Goal: Information Seeking & Learning: Find specific fact

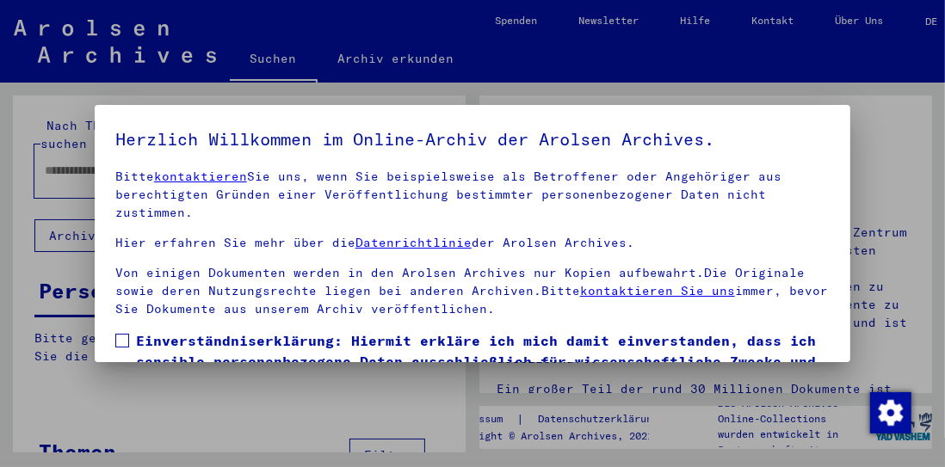
scroll to position [86, 0]
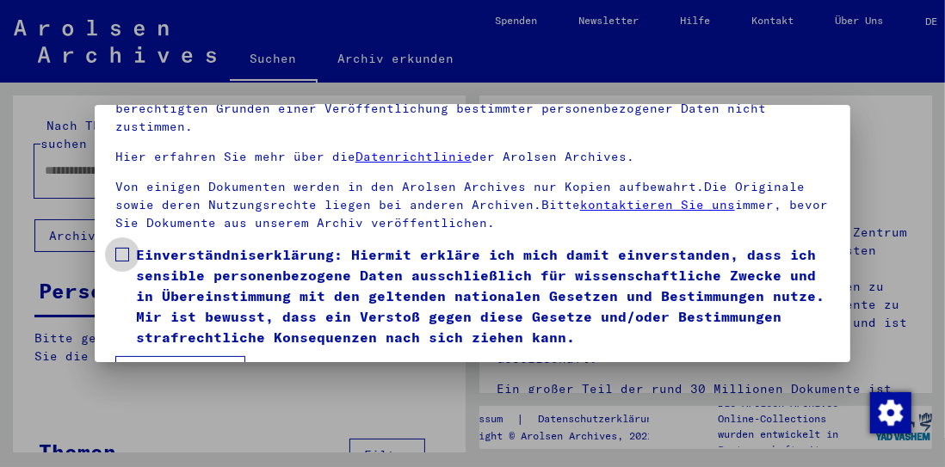
click at [121, 254] on span at bounding box center [122, 255] width 14 height 14
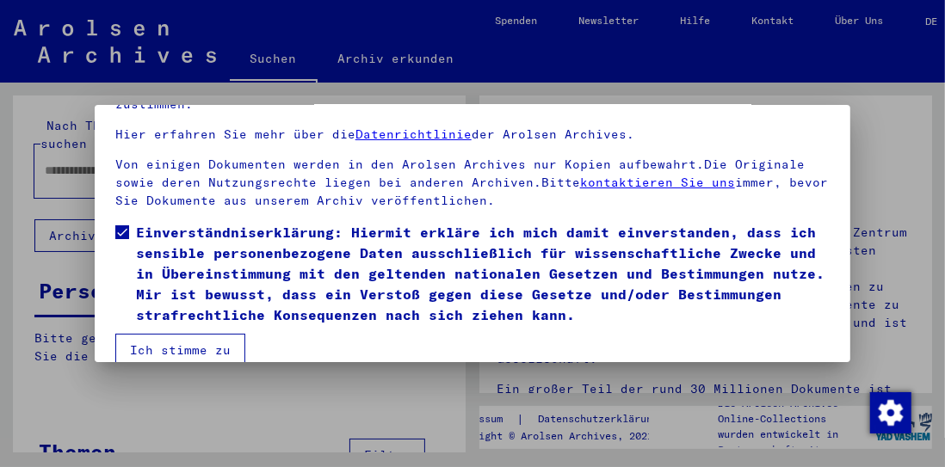
scroll to position [133, 0]
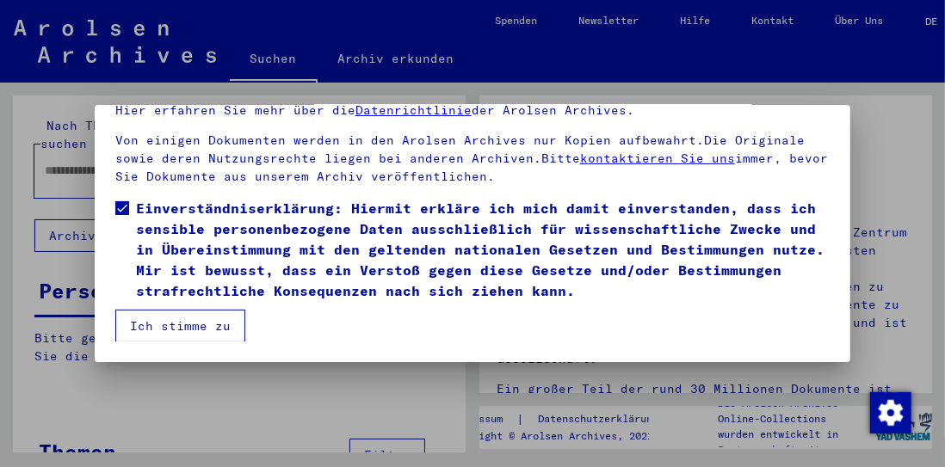
click at [182, 323] on button "Ich stimme zu" at bounding box center [180, 326] width 130 height 33
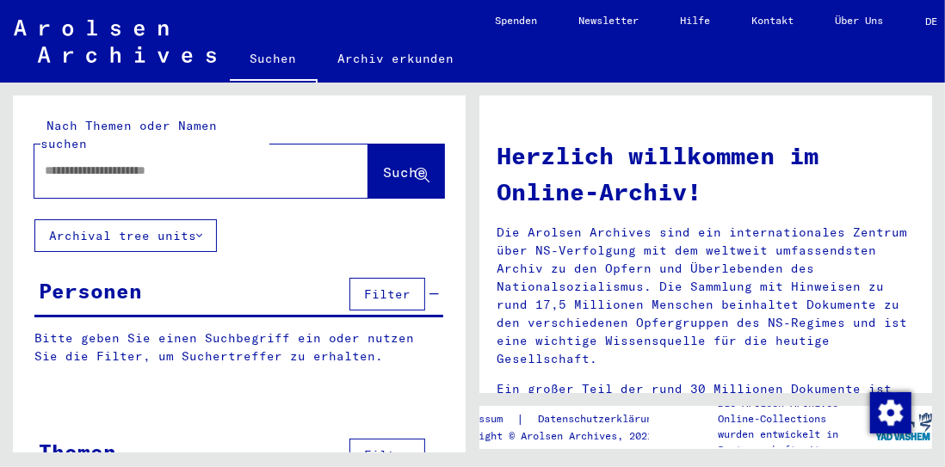
click at [49, 162] on input "text" at bounding box center [181, 171] width 272 height 18
type input "**********"
click at [383, 164] on span "Suche" at bounding box center [404, 172] width 43 height 17
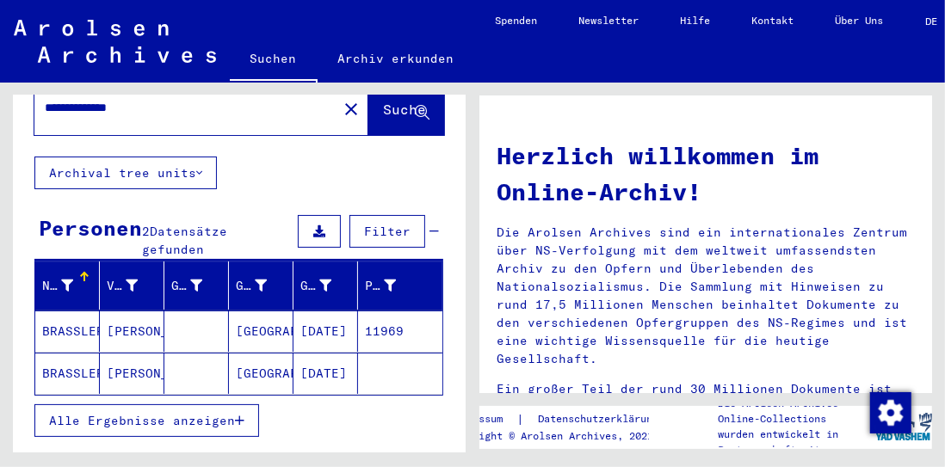
scroll to position [86, 0]
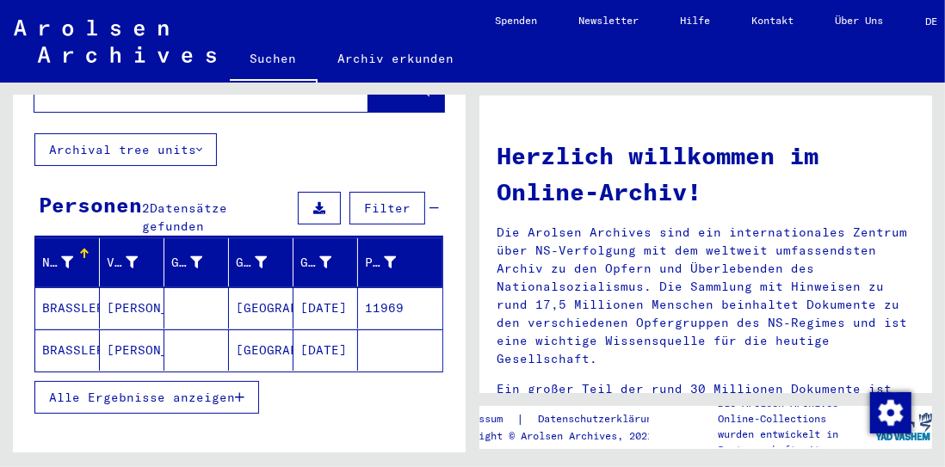
click at [72, 293] on mat-cell "BRASSLER" at bounding box center [67, 307] width 65 height 41
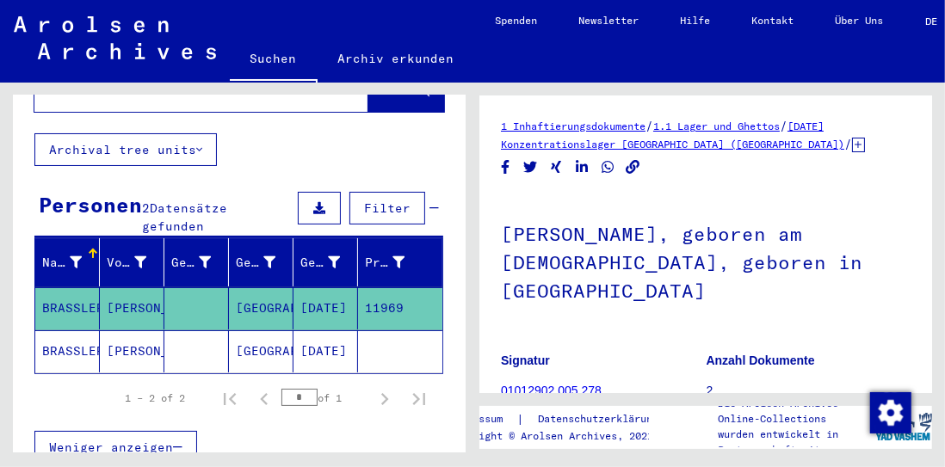
click at [65, 330] on mat-cell "BRASSLER" at bounding box center [67, 351] width 65 height 42
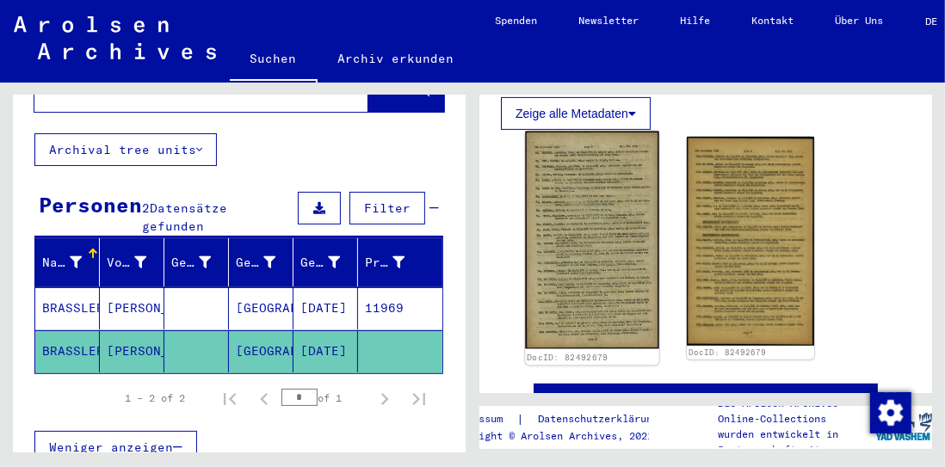
scroll to position [344, 0]
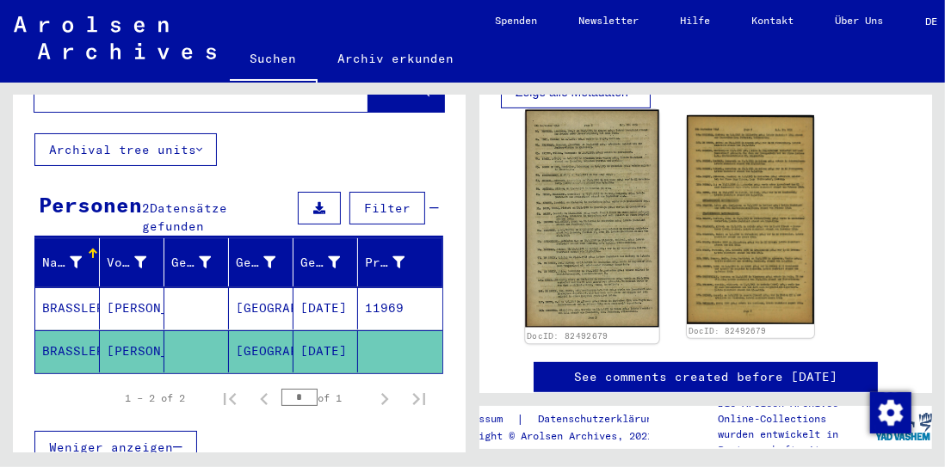
click at [588, 230] on img at bounding box center [591, 219] width 133 height 218
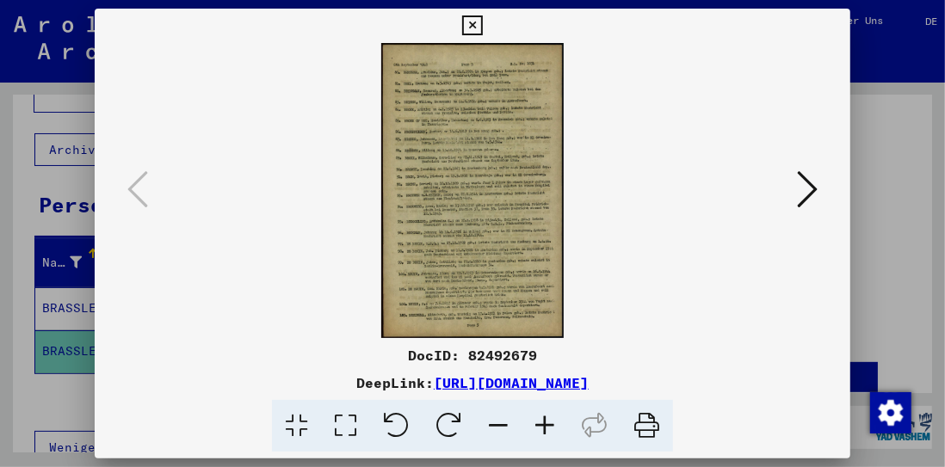
click at [338, 424] on icon at bounding box center [345, 426] width 49 height 53
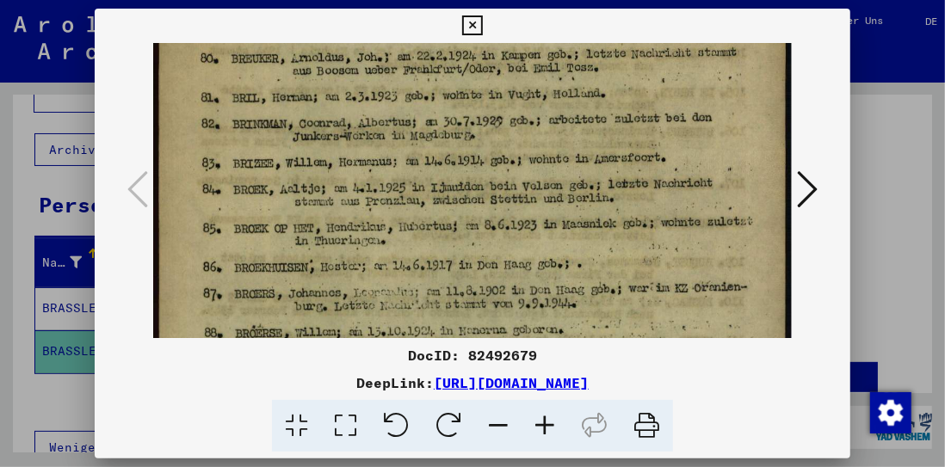
drag, startPoint x: 384, startPoint y: 223, endPoint x: 383, endPoint y: 133, distance: 90.4
click at [383, 133] on img at bounding box center [472, 474] width 639 height 1038
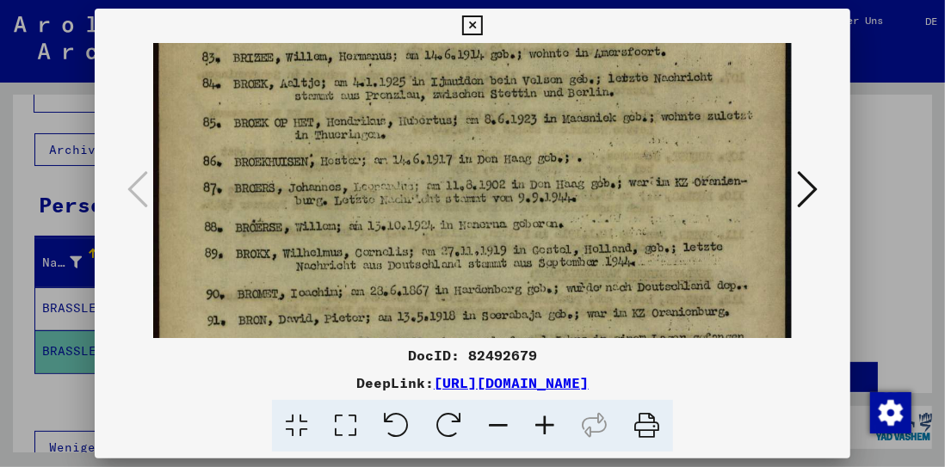
scroll to position [197, 0]
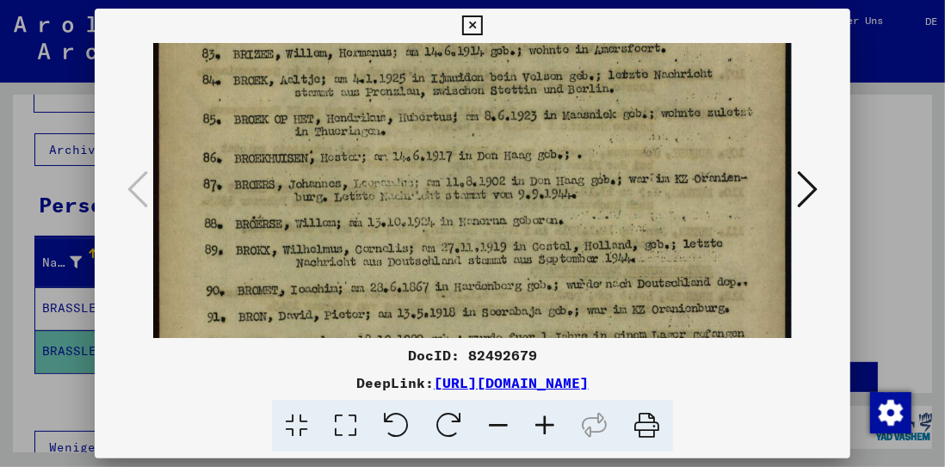
drag, startPoint x: 368, startPoint y: 203, endPoint x: 368, endPoint y: 91, distance: 111.9
click at [368, 91] on img at bounding box center [472, 365] width 639 height 1038
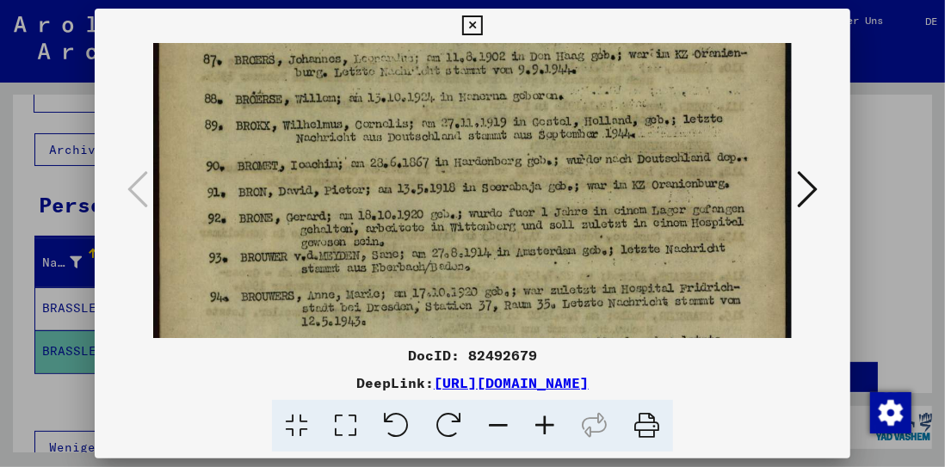
drag, startPoint x: 365, startPoint y: 210, endPoint x: 358, endPoint y: 84, distance: 125.8
click at [358, 84] on img at bounding box center [472, 240] width 639 height 1038
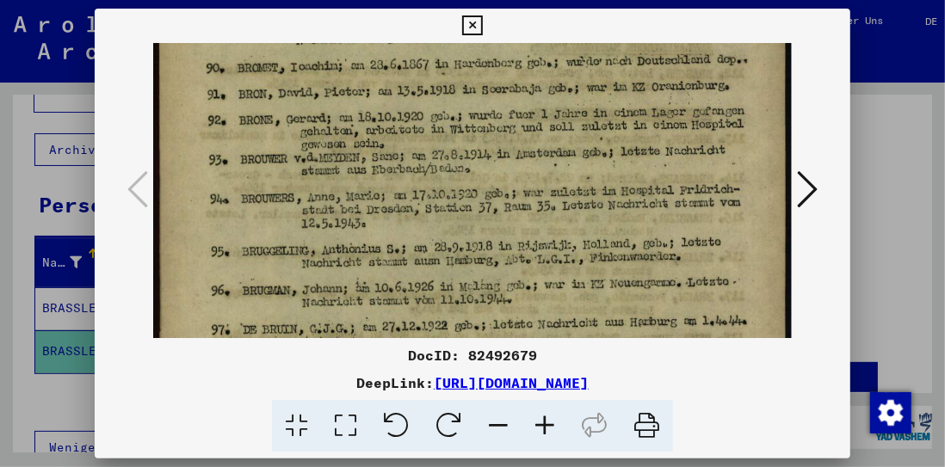
drag, startPoint x: 357, startPoint y: 200, endPoint x: 339, endPoint y: 103, distance: 98.1
click at [339, 103] on img at bounding box center [472, 142] width 639 height 1038
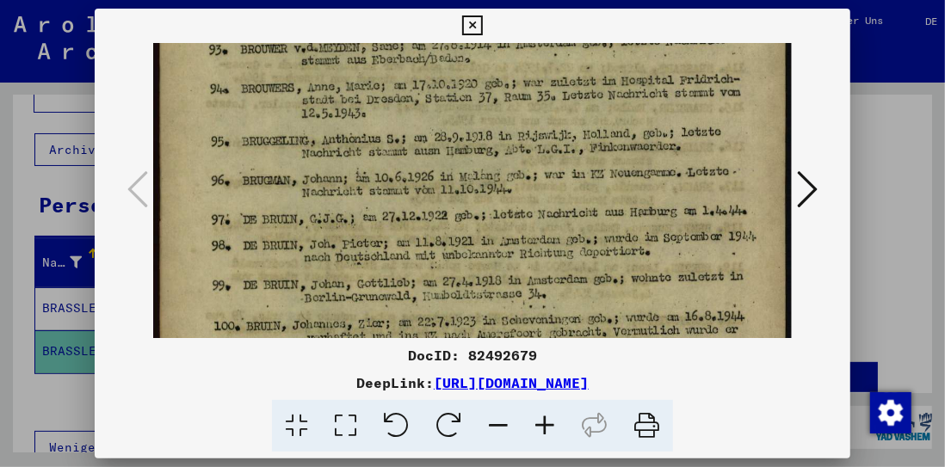
drag, startPoint x: 355, startPoint y: 229, endPoint x: 343, endPoint y: 141, distance: 88.6
click at [342, 117] on img at bounding box center [472, 32] width 639 height 1038
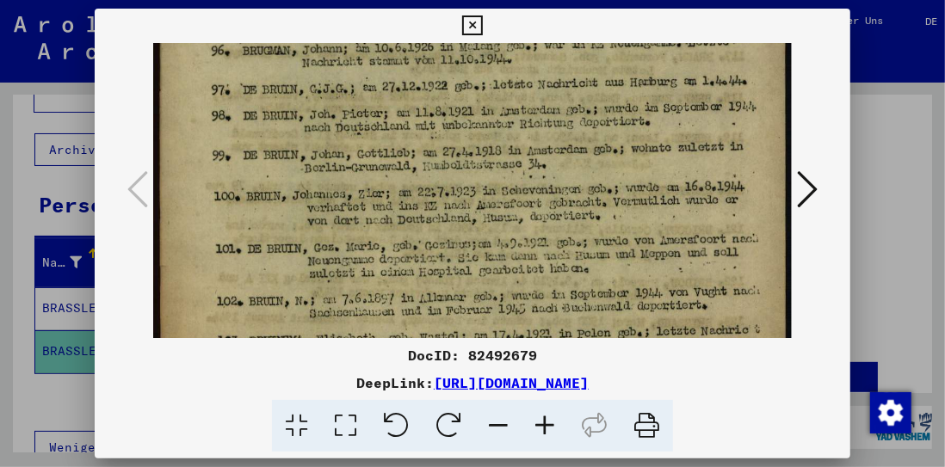
scroll to position [663, 0]
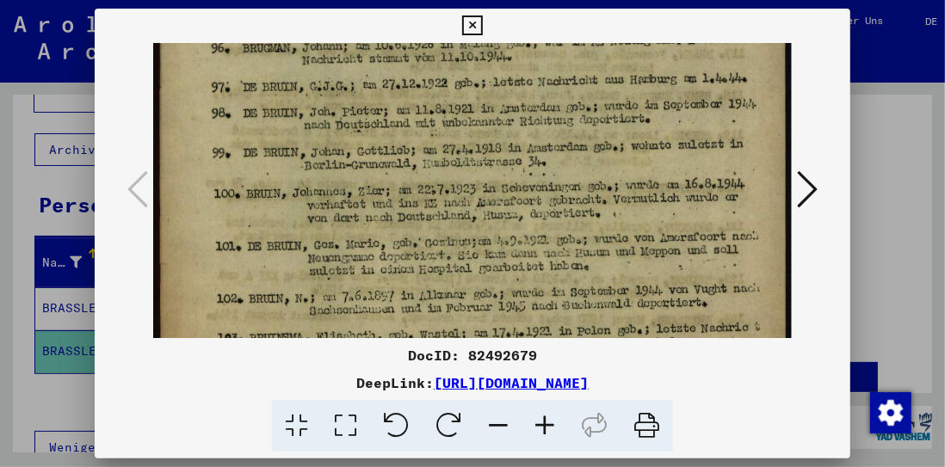
drag, startPoint x: 343, startPoint y: 247, endPoint x: 329, endPoint y: 117, distance: 130.8
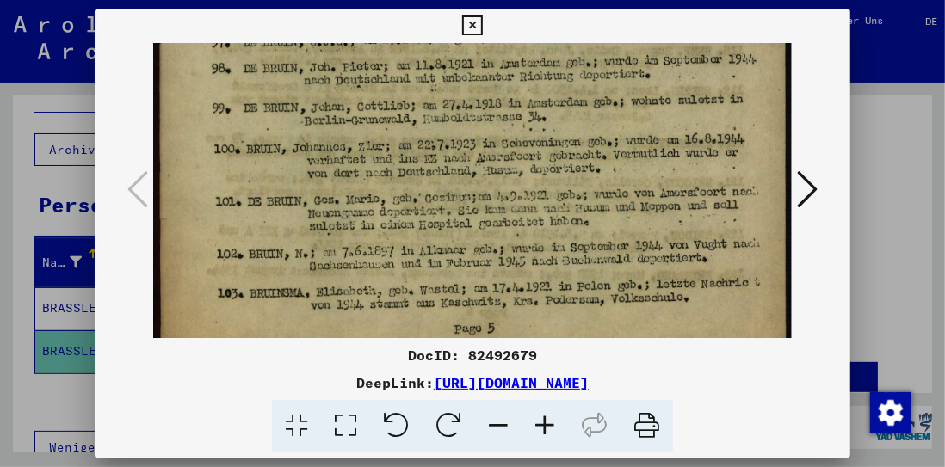
scroll to position [743, 0]
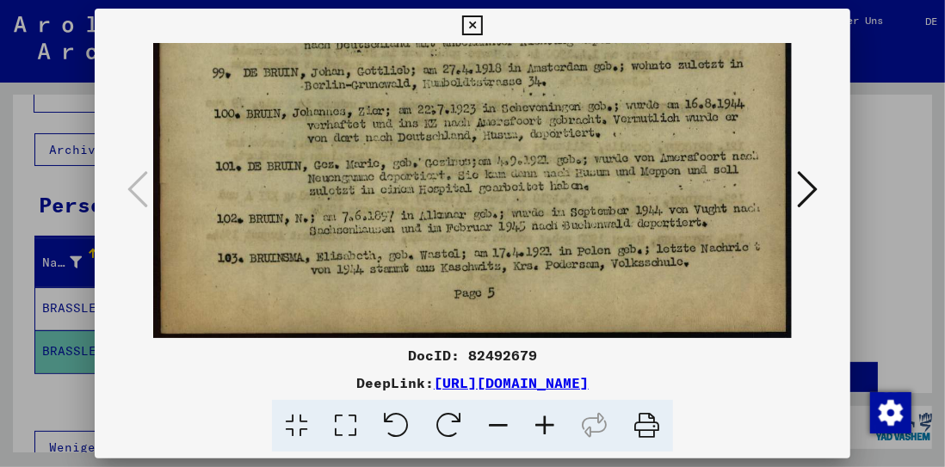
drag, startPoint x: 348, startPoint y: 237, endPoint x: 329, endPoint y: 125, distance: 113.5
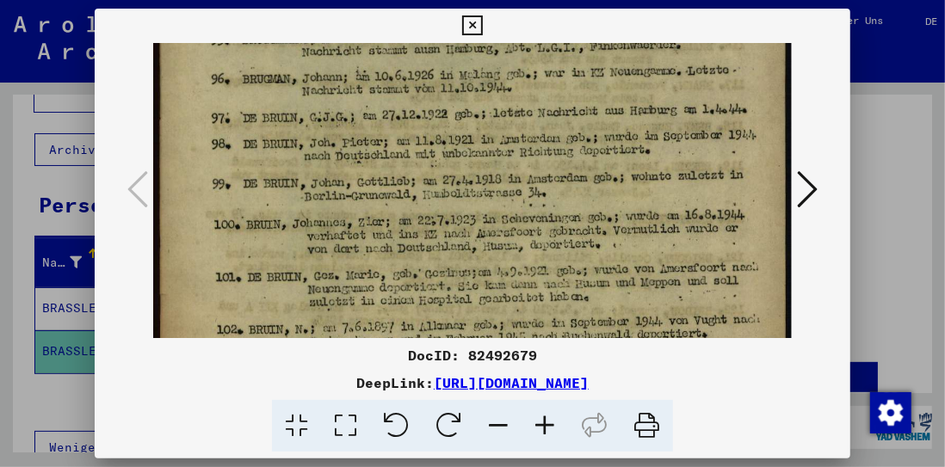
scroll to position [590, 0]
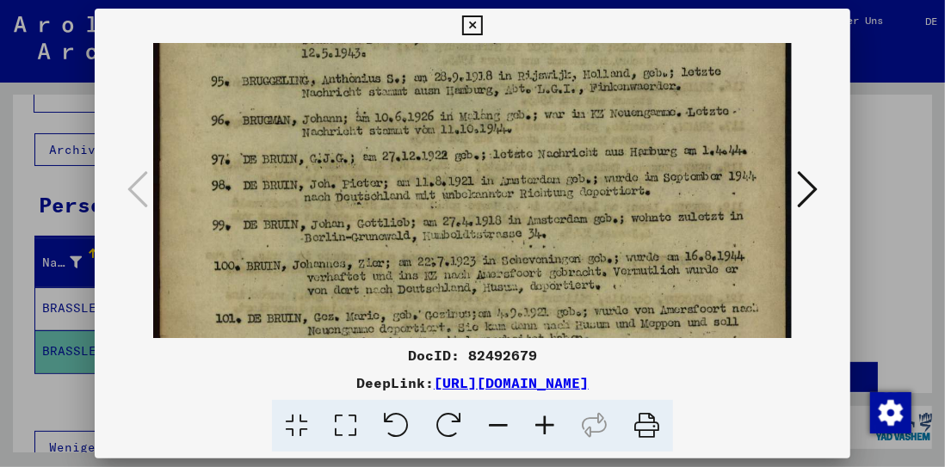
drag, startPoint x: 351, startPoint y: 130, endPoint x: 346, endPoint y: 280, distance: 149.8
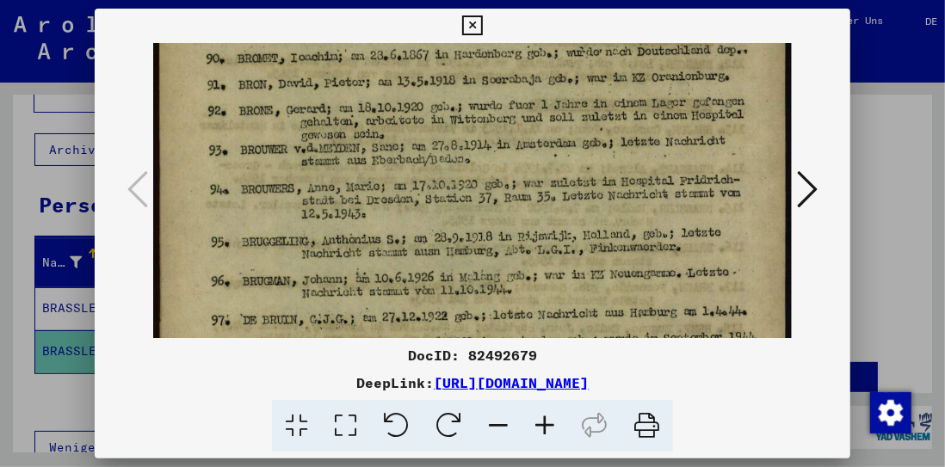
drag, startPoint x: 345, startPoint y: 136, endPoint x: 344, endPoint y: 296, distance: 160.1
click at [344, 296] on img at bounding box center [472, 133] width 639 height 1038
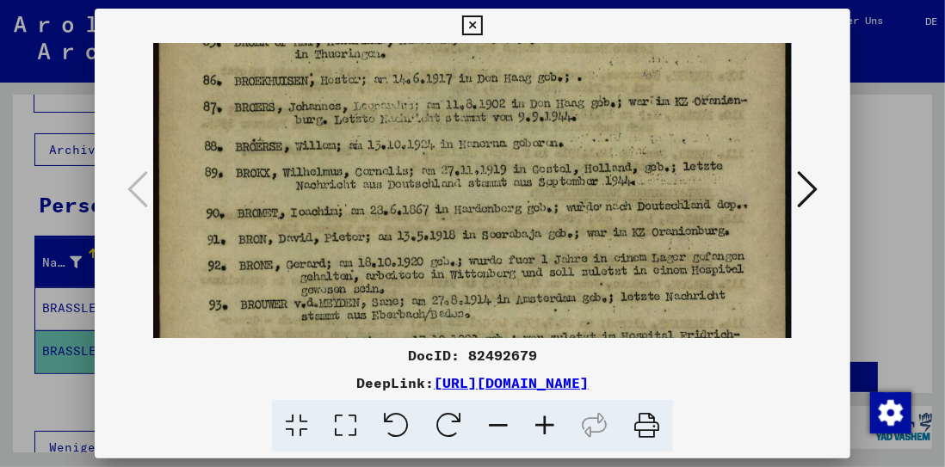
drag, startPoint x: 349, startPoint y: 131, endPoint x: 346, endPoint y: 255, distance: 124.0
click at [346, 263] on img at bounding box center [472, 287] width 639 height 1038
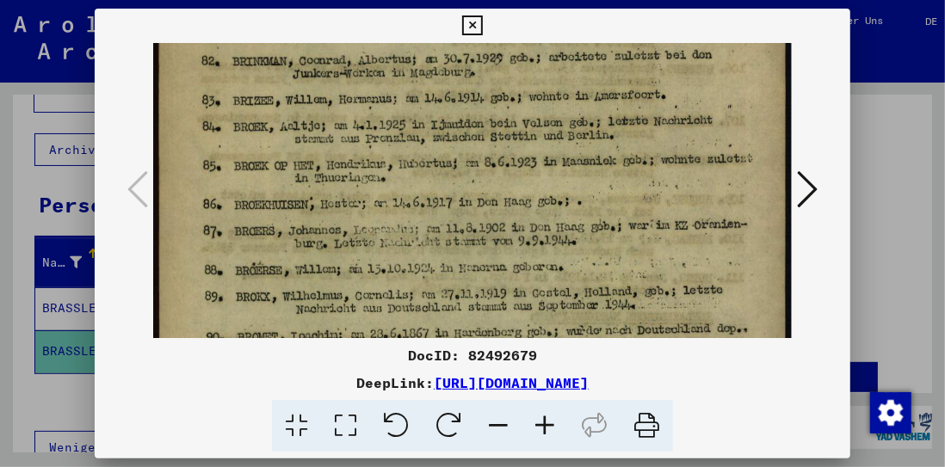
scroll to position [150, 0]
drag, startPoint x: 355, startPoint y: 158, endPoint x: 343, endPoint y: 275, distance: 117.7
click at [343, 275] on img at bounding box center [472, 412] width 639 height 1038
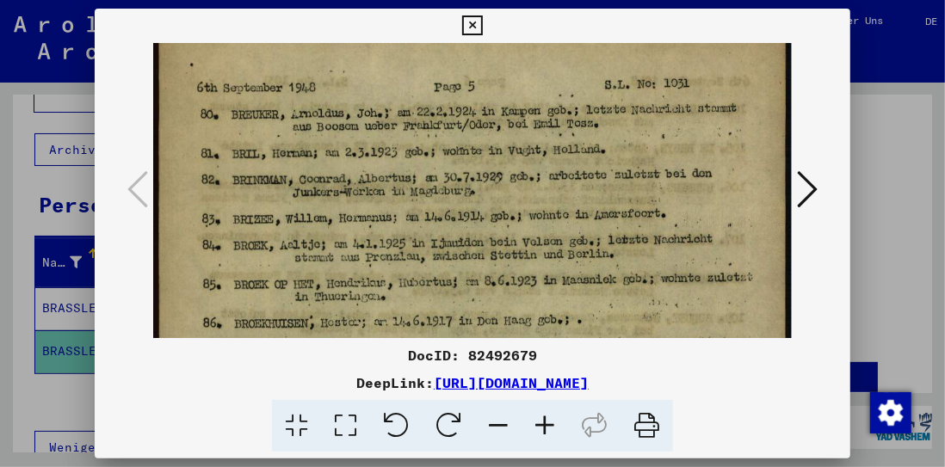
drag, startPoint x: 359, startPoint y: 118, endPoint x: 349, endPoint y: 238, distance: 120.0
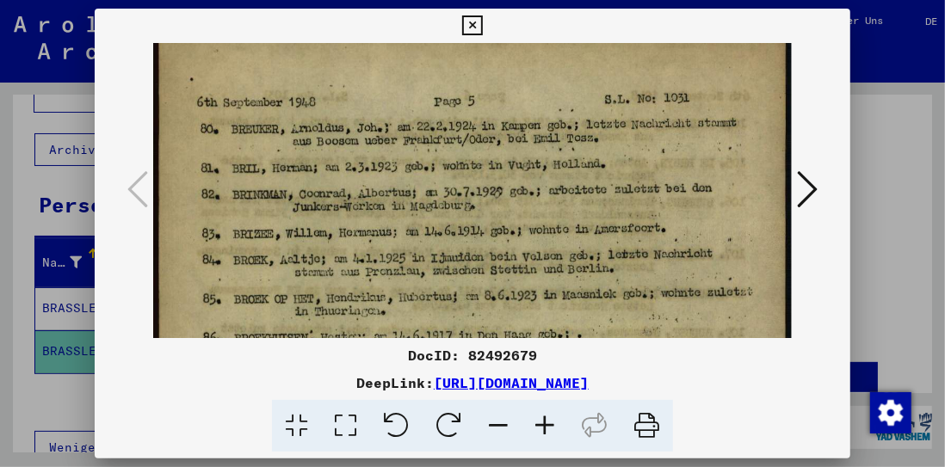
scroll to position [0, 0]
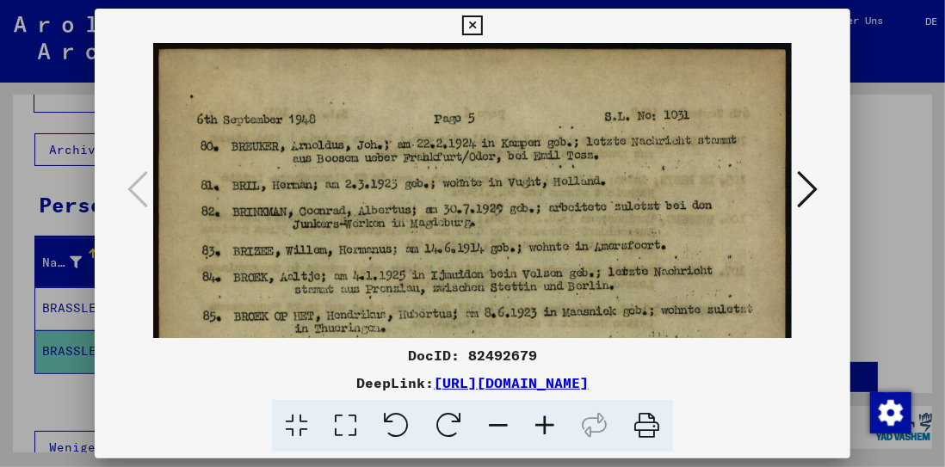
drag, startPoint x: 368, startPoint y: 148, endPoint x: 361, endPoint y: 193, distance: 45.3
click at [815, 186] on icon at bounding box center [807, 189] width 21 height 41
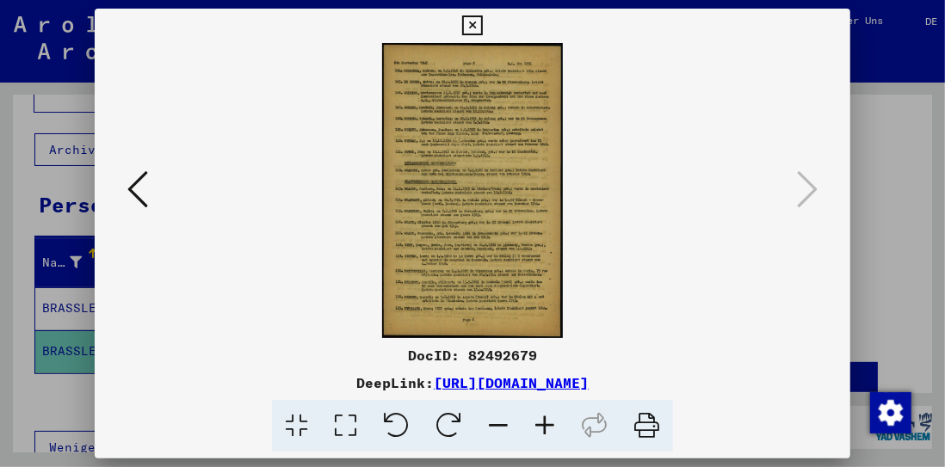
click at [344, 427] on icon at bounding box center [345, 426] width 49 height 53
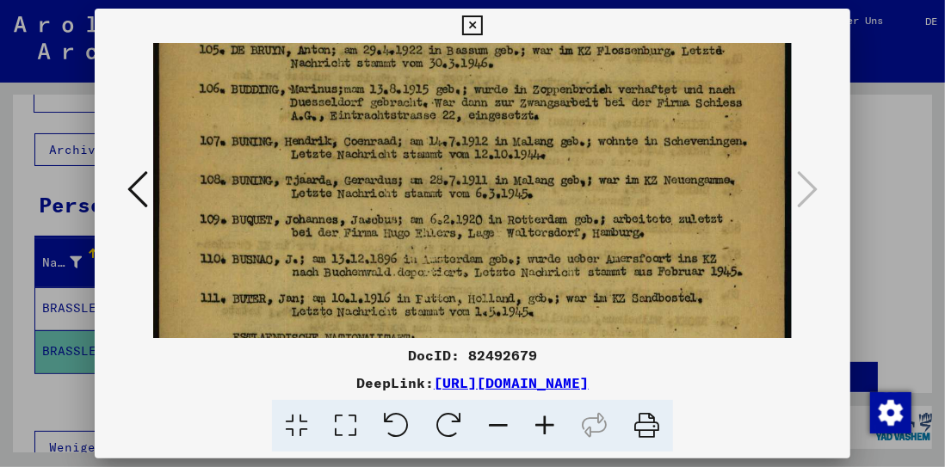
scroll to position [145, 0]
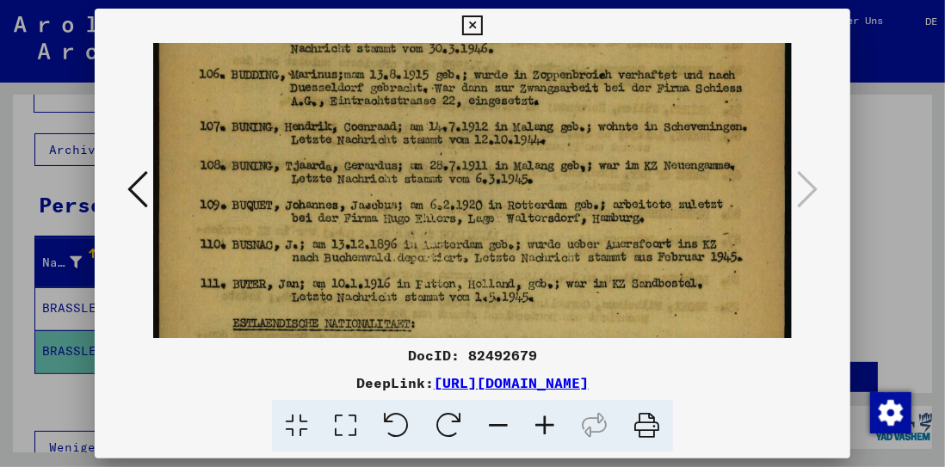
drag, startPoint x: 415, startPoint y: 204, endPoint x: 394, endPoint y: 77, distance: 129.0
click at [394, 77] on img at bounding box center [472, 421] width 639 height 1047
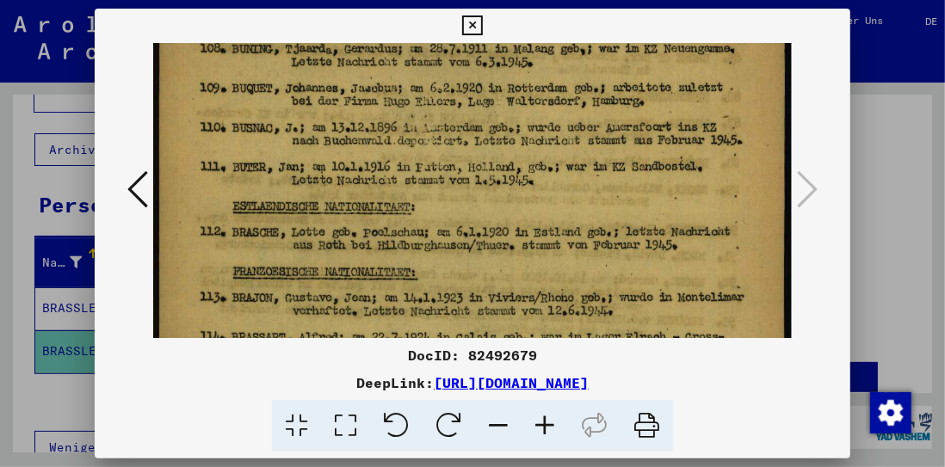
scroll to position [283, 0]
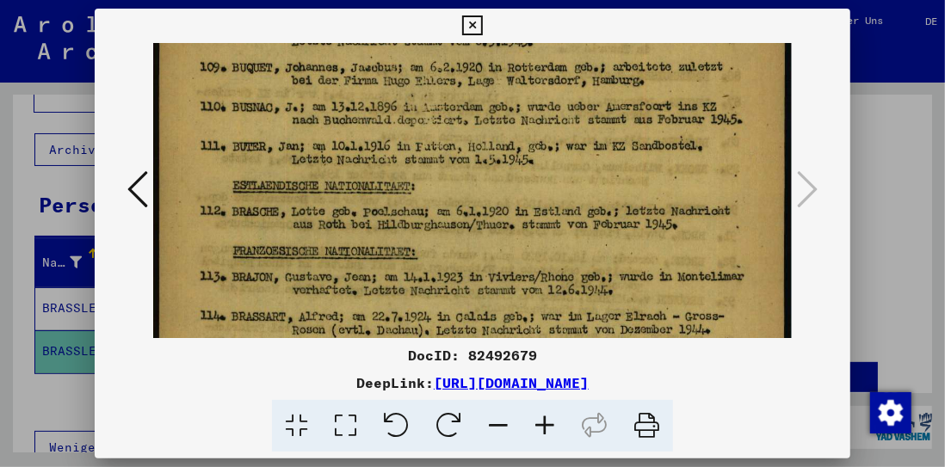
drag, startPoint x: 391, startPoint y: 210, endPoint x: 372, endPoint y: 71, distance: 139.9
click at [372, 71] on img at bounding box center [472, 283] width 639 height 1047
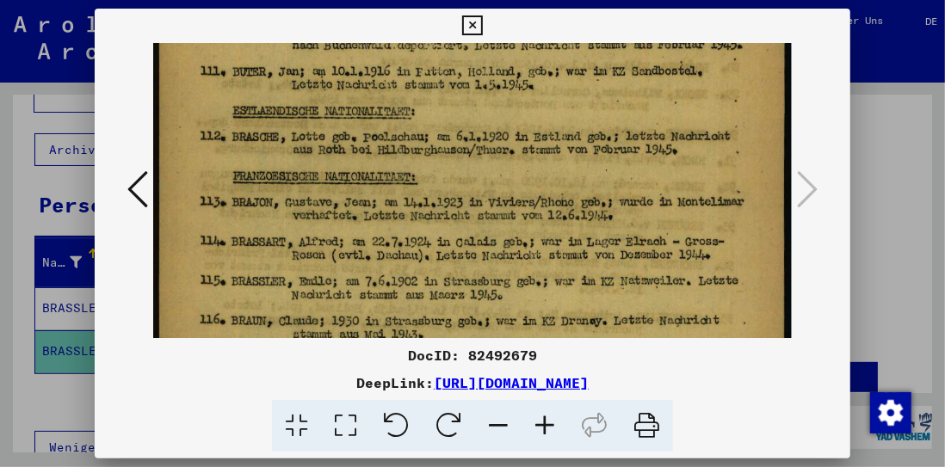
scroll to position [368, 0]
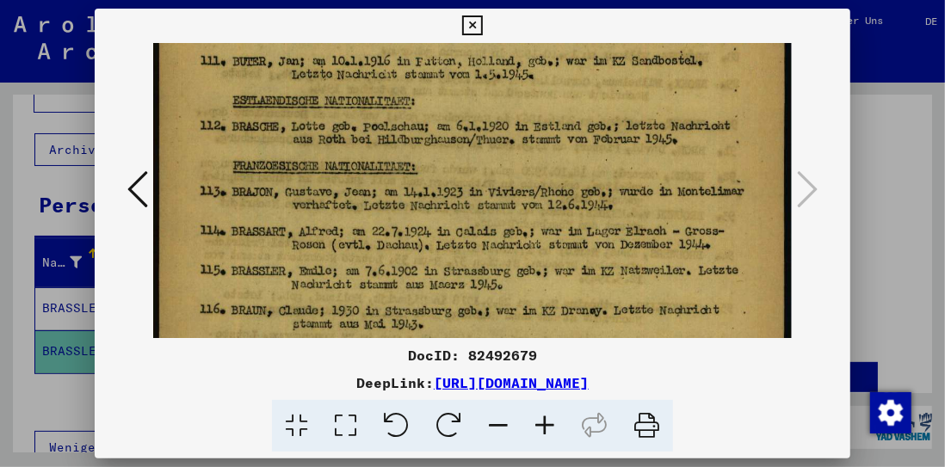
drag, startPoint x: 431, startPoint y: 224, endPoint x: 425, endPoint y: 136, distance: 88.0
click at [425, 136] on img at bounding box center [472, 198] width 639 height 1047
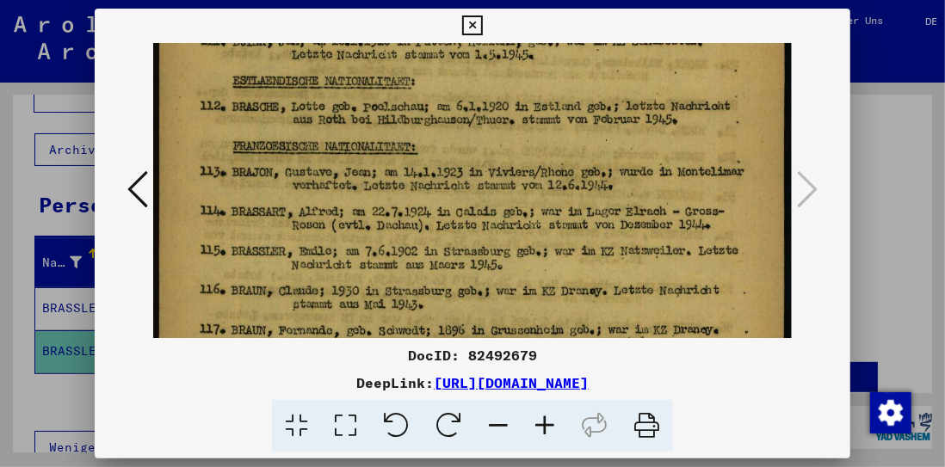
scroll to position [394, 0]
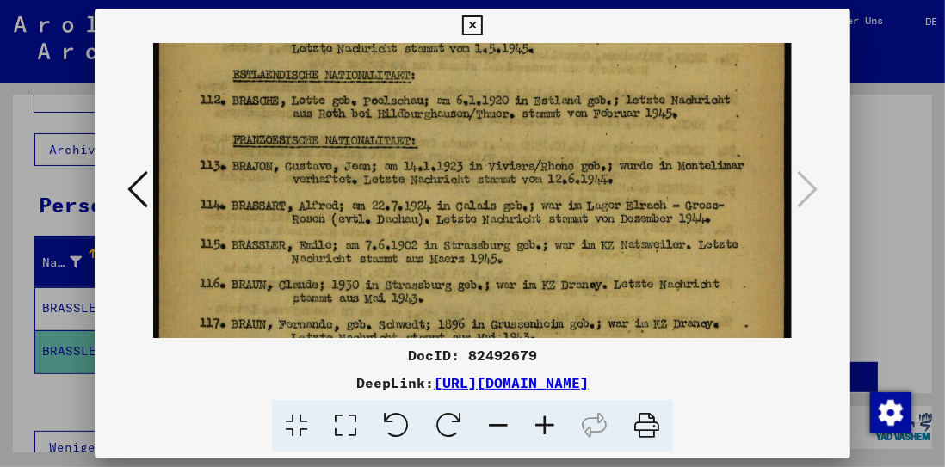
drag, startPoint x: 434, startPoint y: 199, endPoint x: 431, endPoint y: 173, distance: 25.9
click at [431, 173] on img at bounding box center [472, 172] width 639 height 1047
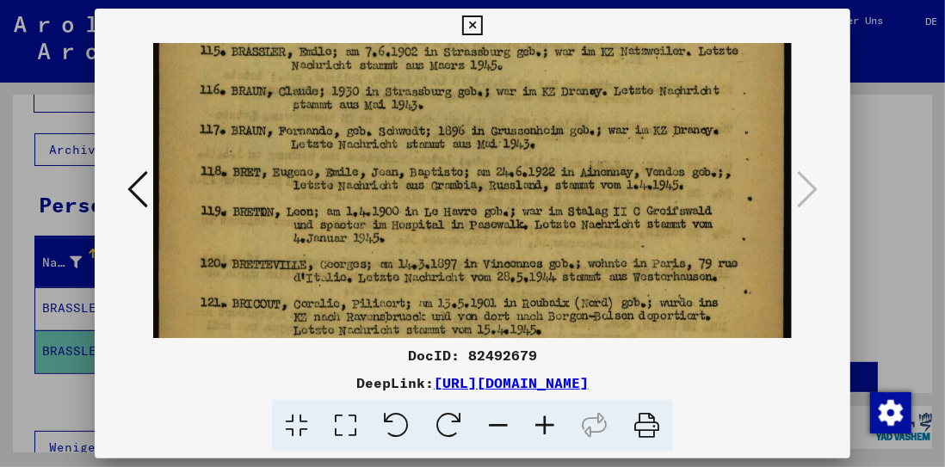
drag, startPoint x: 454, startPoint y: 257, endPoint x: 421, endPoint y: 60, distance: 199.8
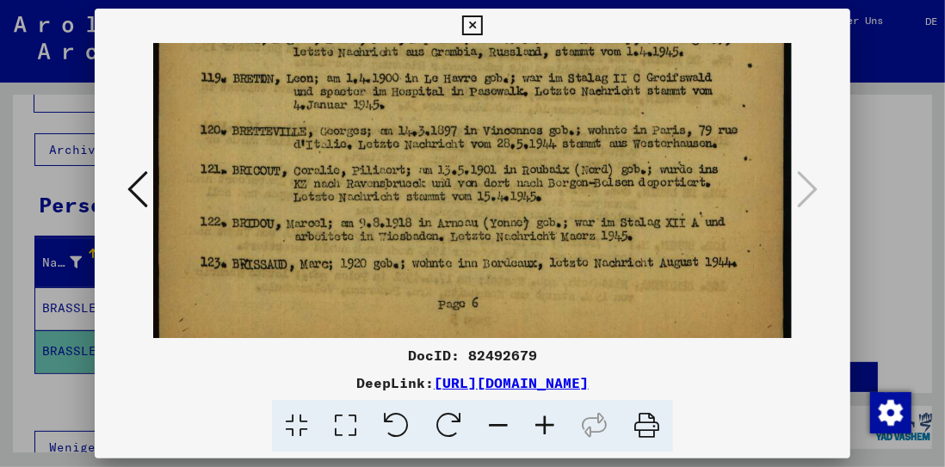
scroll to position [751, 0]
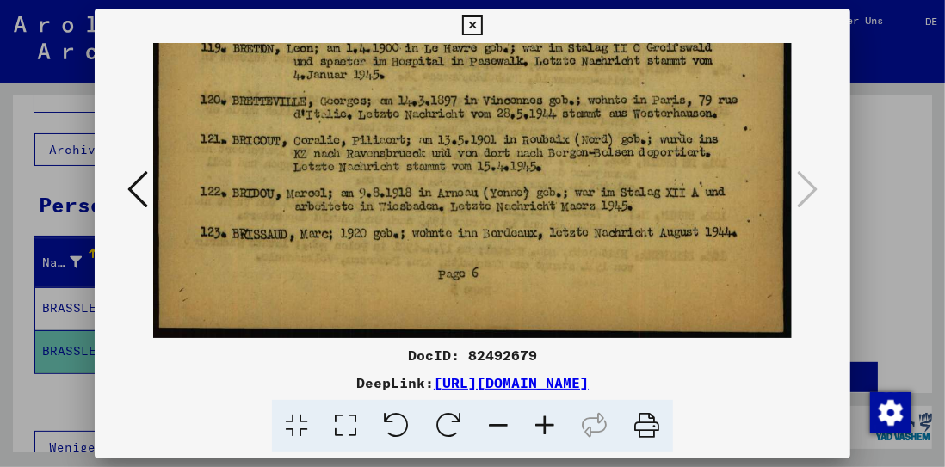
drag, startPoint x: 409, startPoint y: 217, endPoint x: 368, endPoint y: 17, distance: 203.9
click at [368, 17] on div "DocID: 82492679 DeepLink: [URL][DOMAIN_NAME]" at bounding box center [473, 231] width 756 height 444
click at [474, 24] on icon at bounding box center [472, 25] width 20 height 21
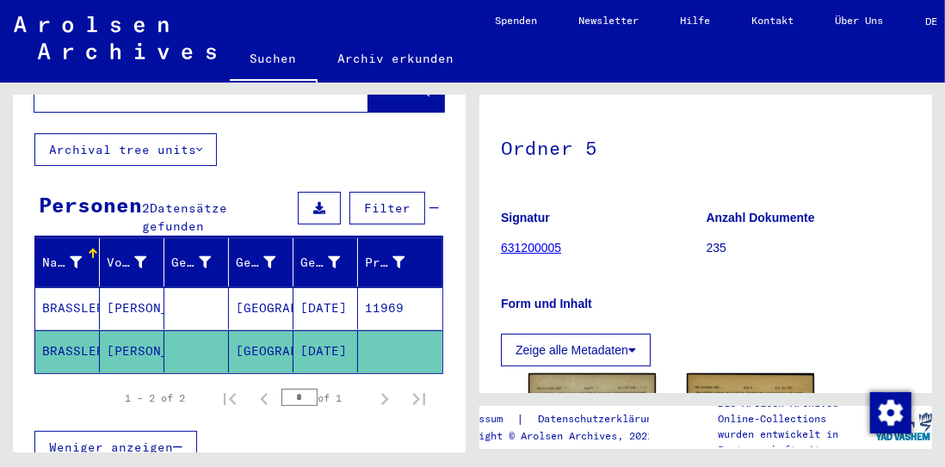
scroll to position [0, 0]
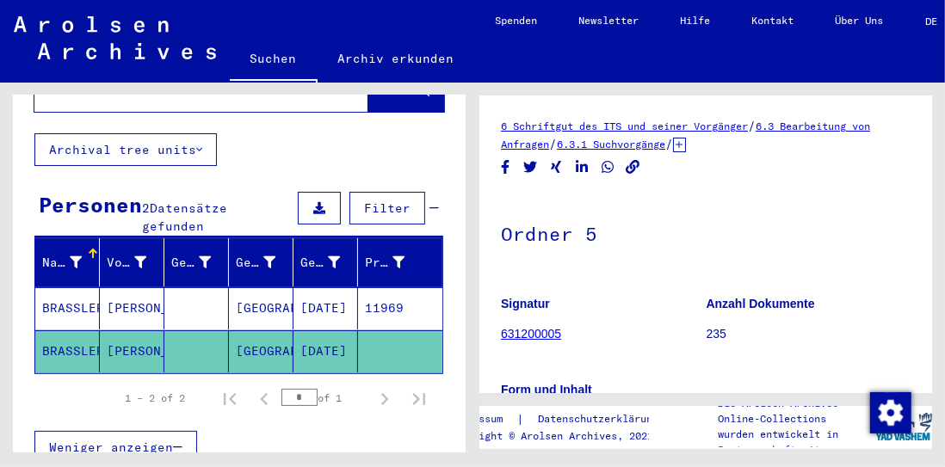
click at [74, 287] on mat-cell "BRASSLER" at bounding box center [67, 308] width 65 height 42
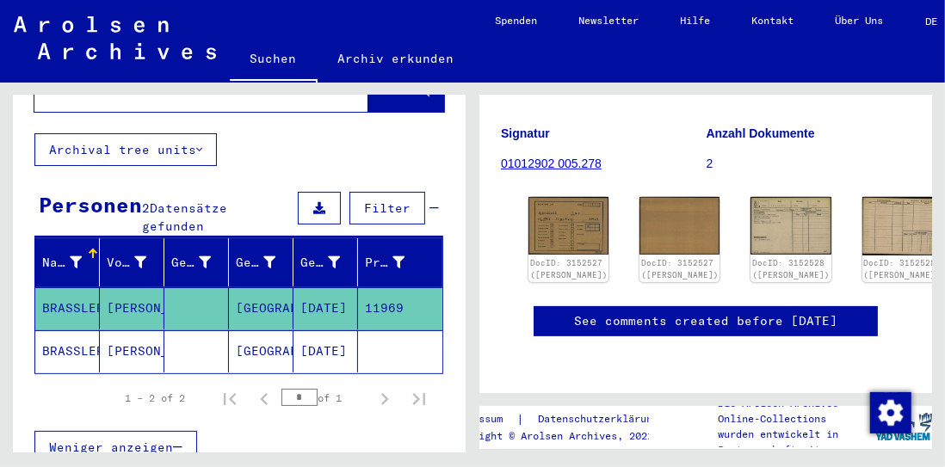
scroll to position [258, 0]
click at [552, 195] on img at bounding box center [569, 225] width 84 height 60
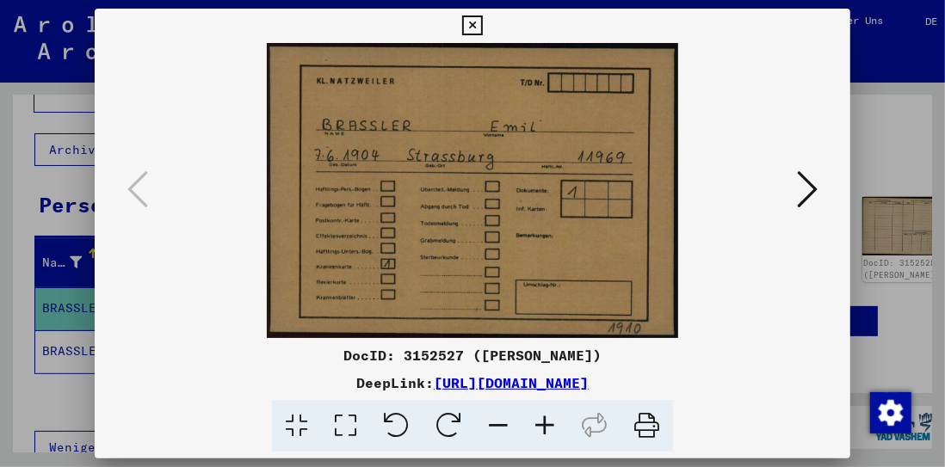
click at [810, 182] on icon at bounding box center [807, 189] width 21 height 41
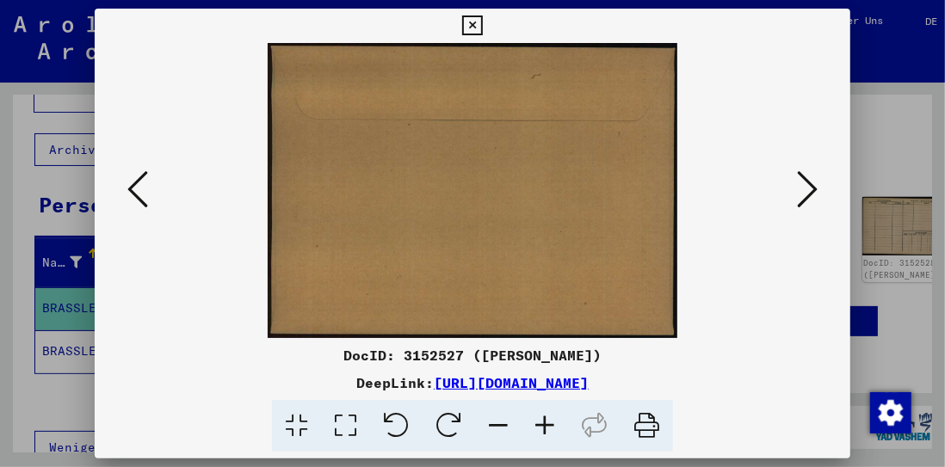
click at [810, 182] on icon at bounding box center [807, 189] width 21 height 41
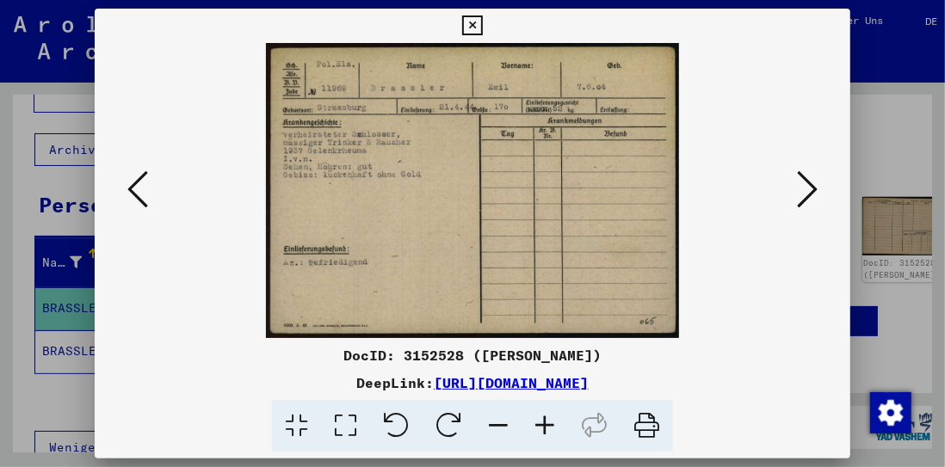
click at [812, 186] on icon at bounding box center [807, 189] width 21 height 41
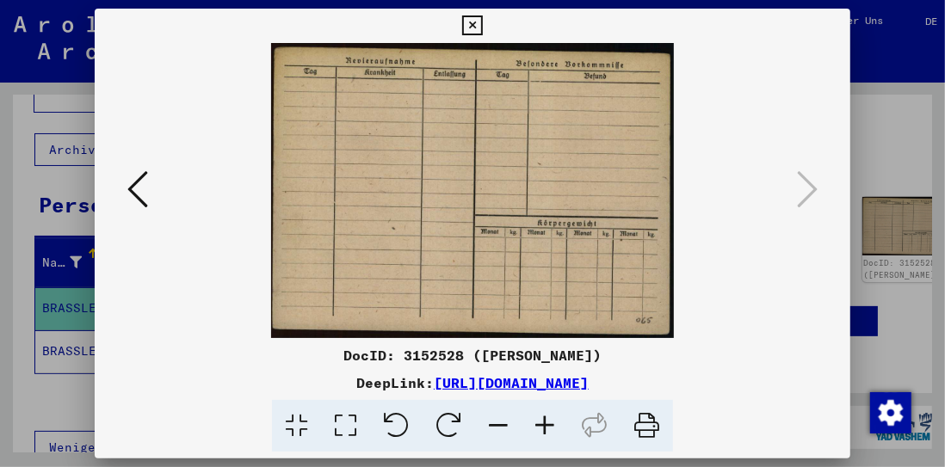
click at [129, 184] on icon at bounding box center [137, 189] width 21 height 41
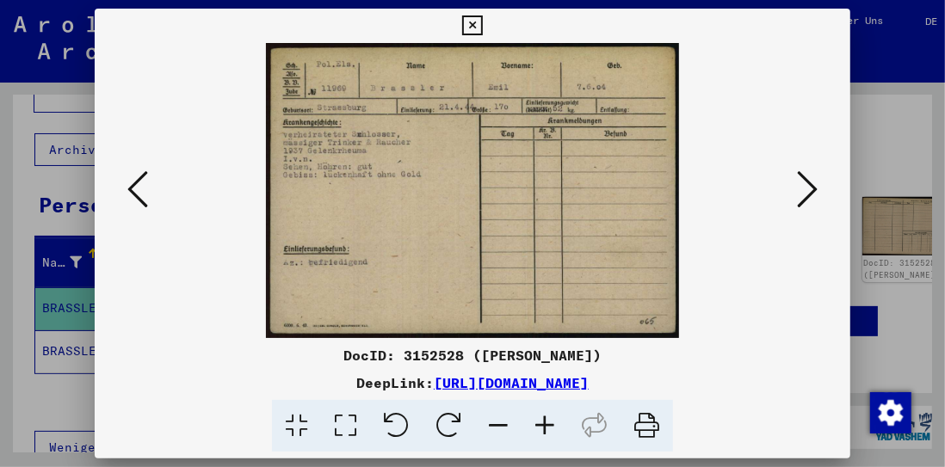
click at [132, 188] on icon at bounding box center [137, 189] width 21 height 41
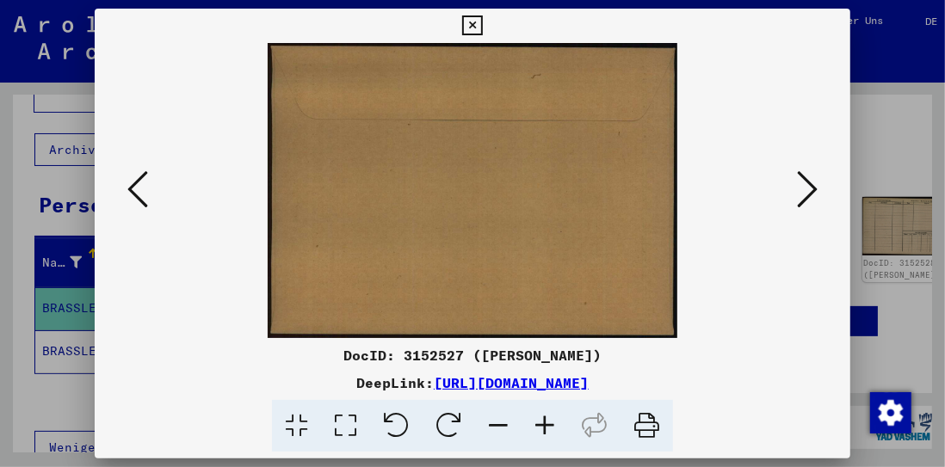
click at [133, 188] on icon at bounding box center [137, 189] width 21 height 41
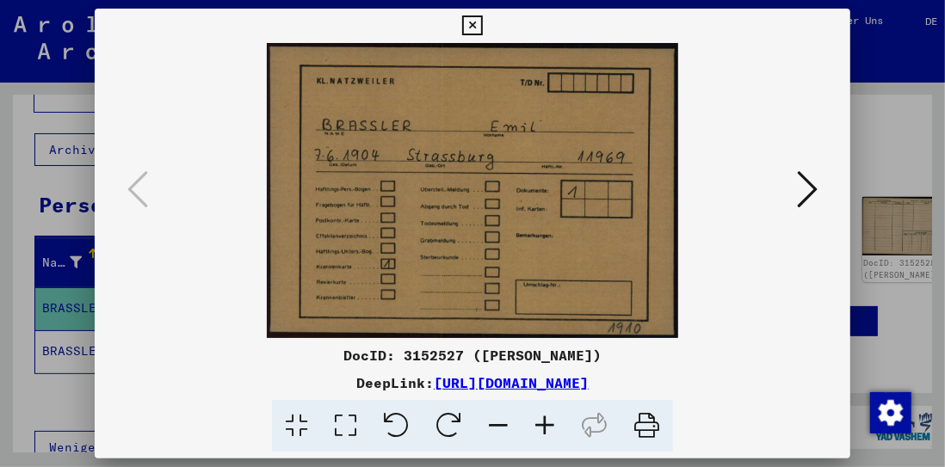
click at [471, 22] on icon at bounding box center [472, 25] width 20 height 21
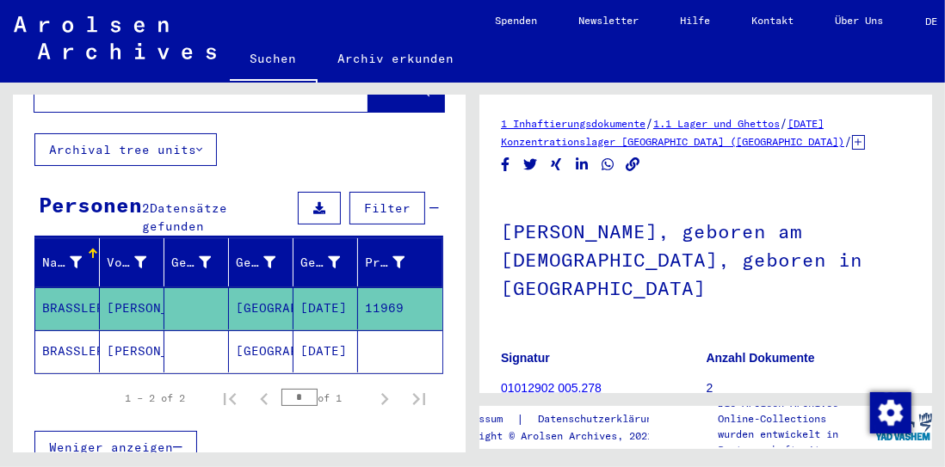
scroll to position [0, 0]
